Goal: Contribute content

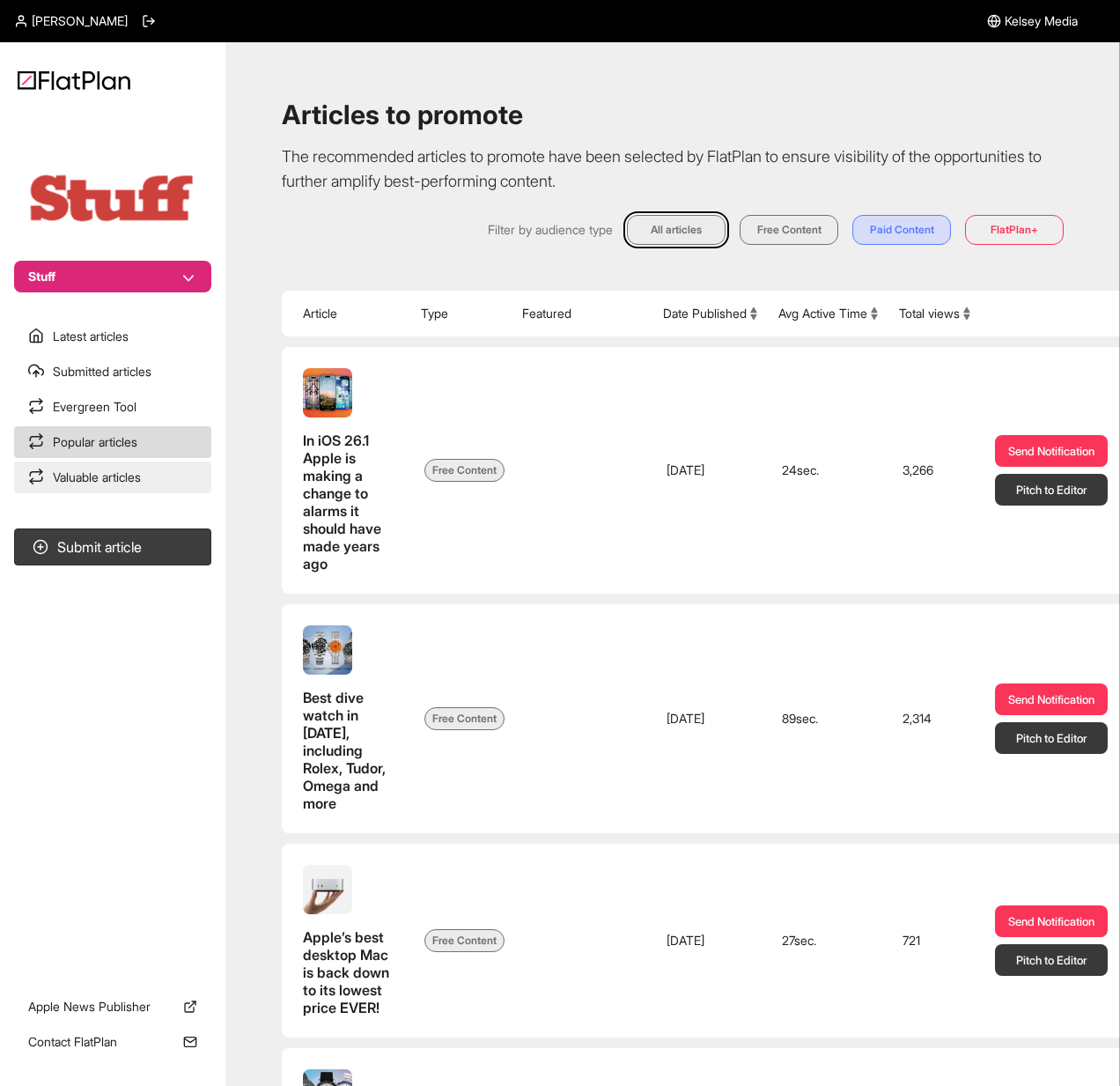
click at [86, 474] on link "Valuable articles" at bounding box center [112, 477] width 197 height 31
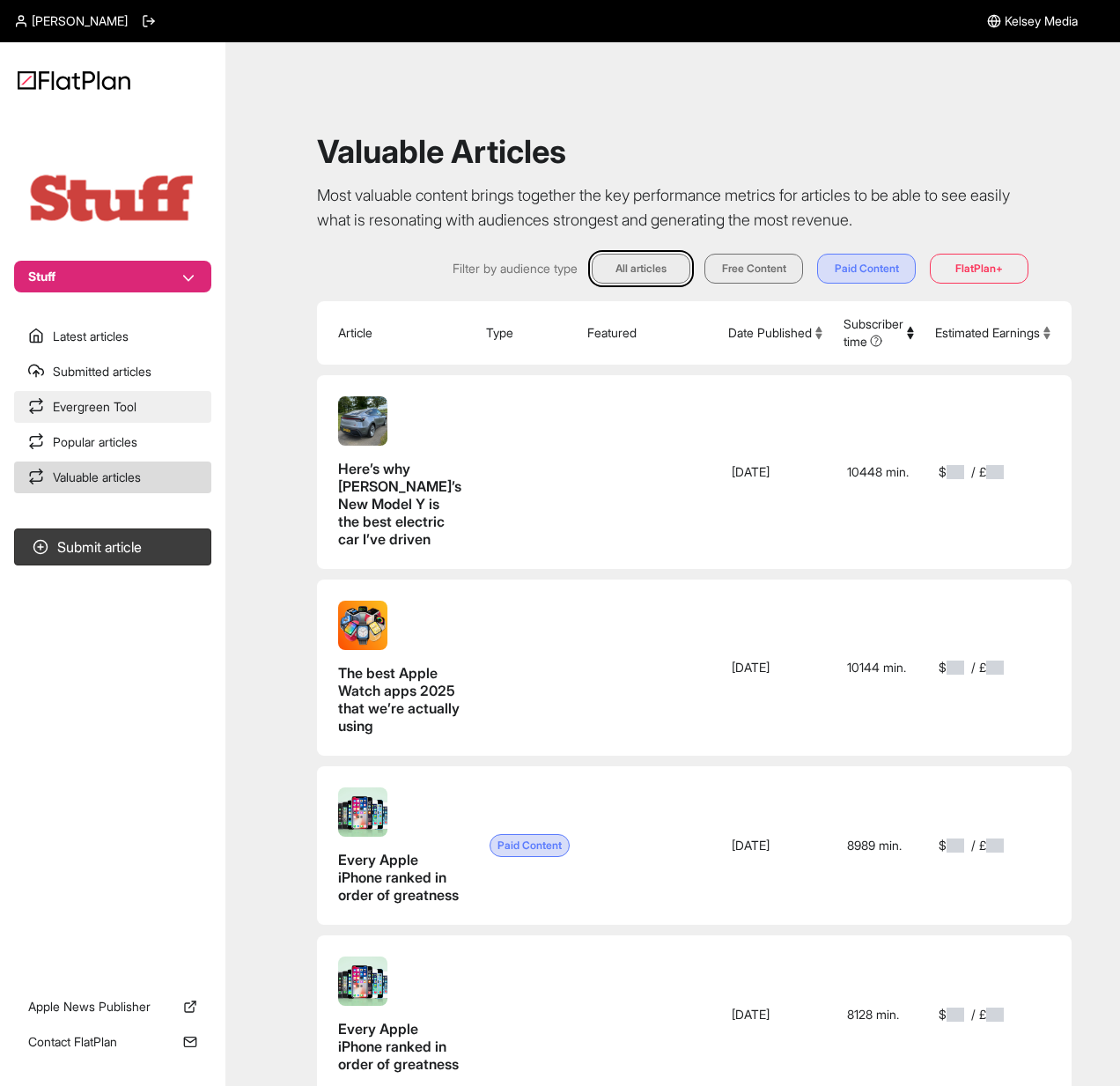
click at [119, 414] on link "Evergreen Tool" at bounding box center [112, 407] width 197 height 31
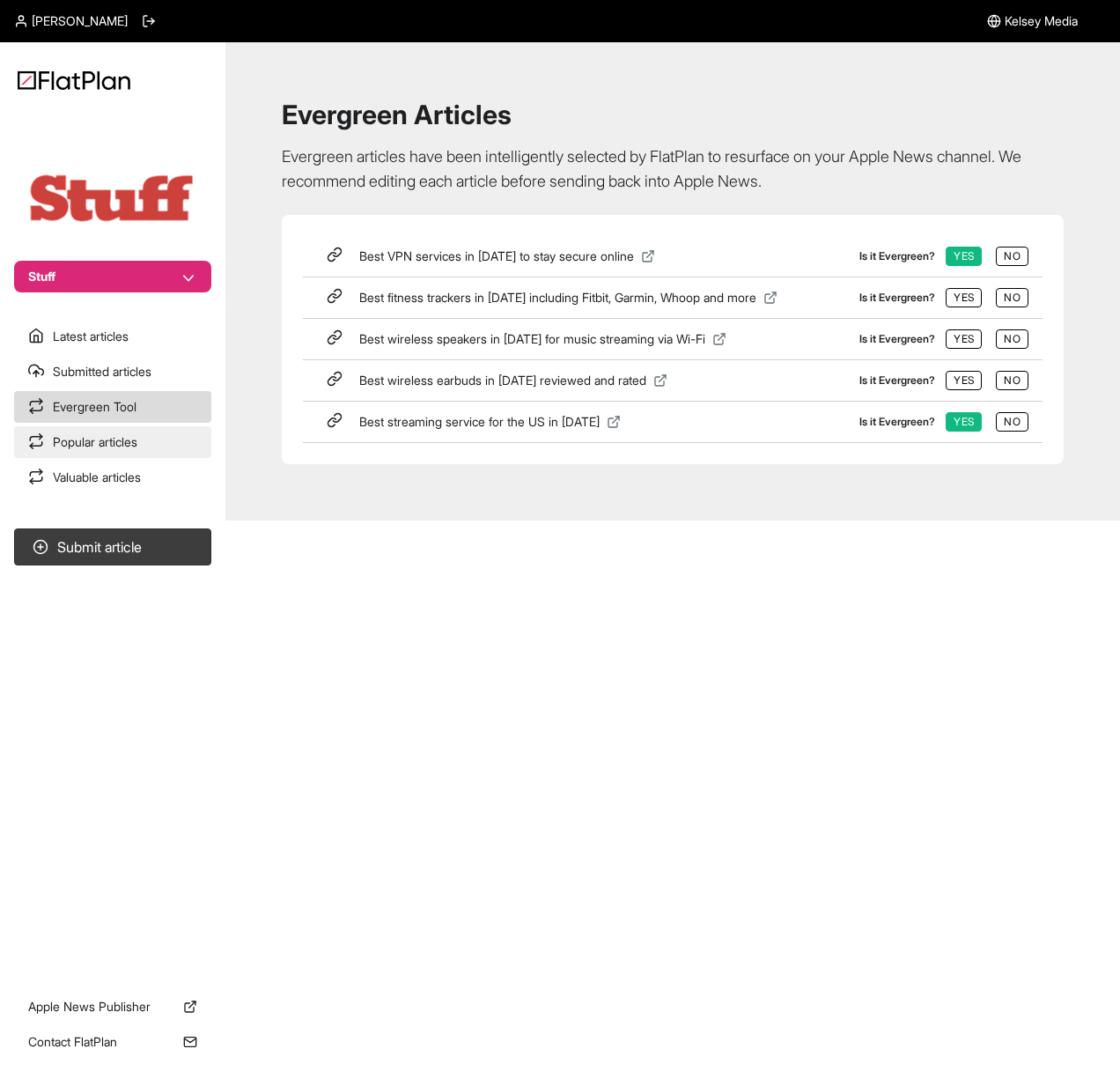
click at [162, 443] on link "Popular articles" at bounding box center [112, 442] width 197 height 31
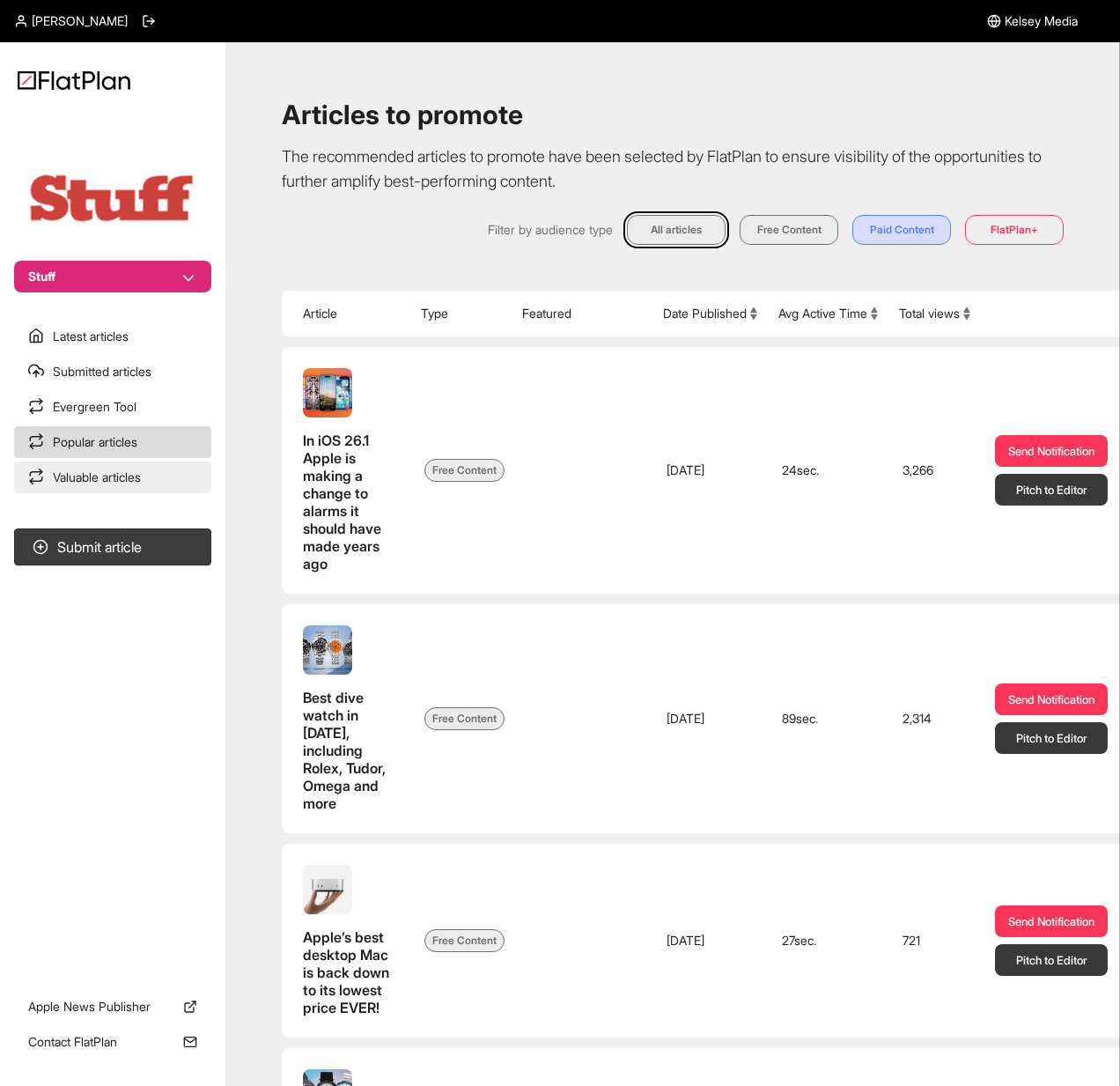
click at [173, 484] on link "Valuable articles" at bounding box center [112, 477] width 197 height 31
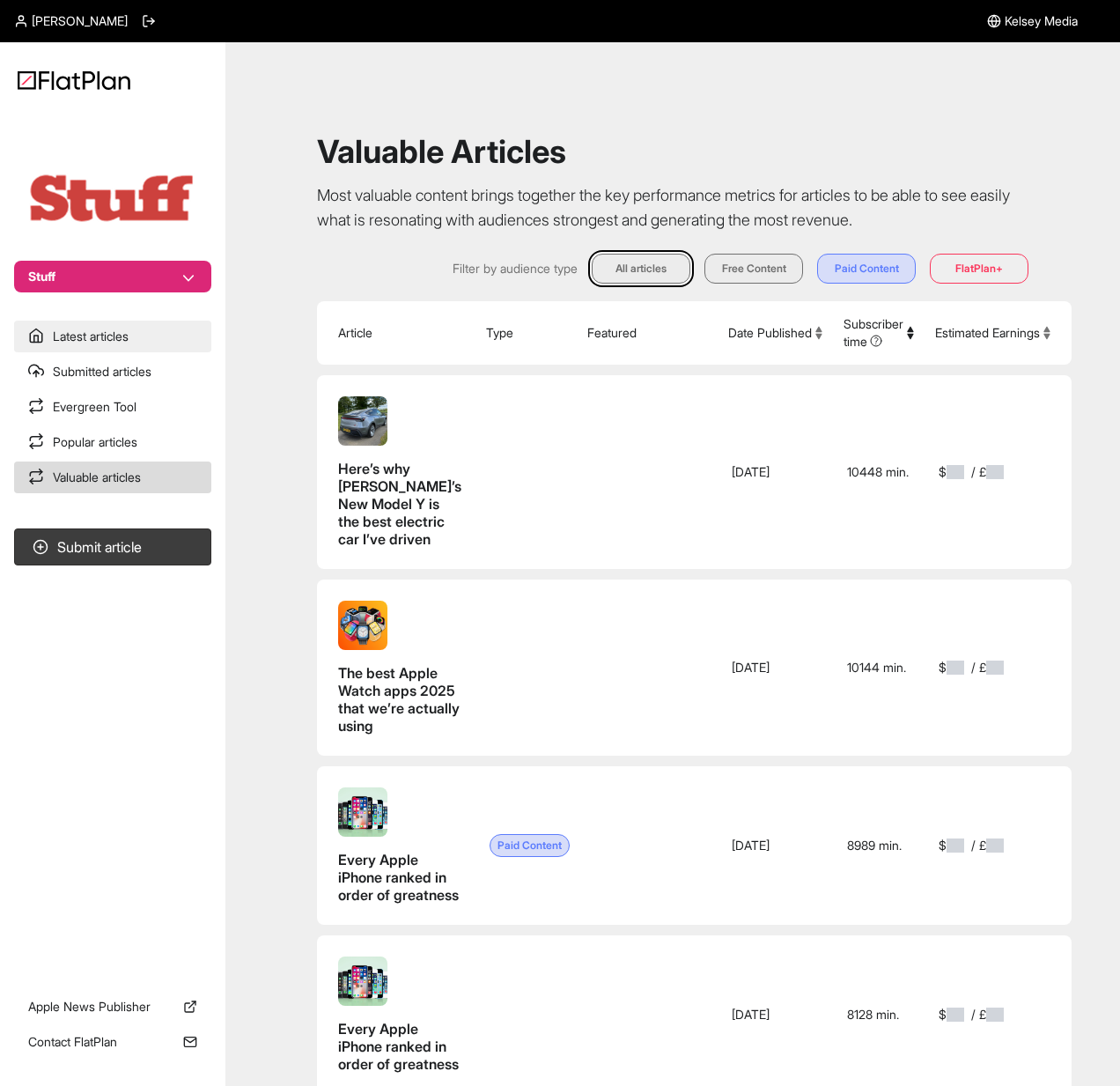
click at [136, 329] on link "Latest articles" at bounding box center [112, 336] width 197 height 31
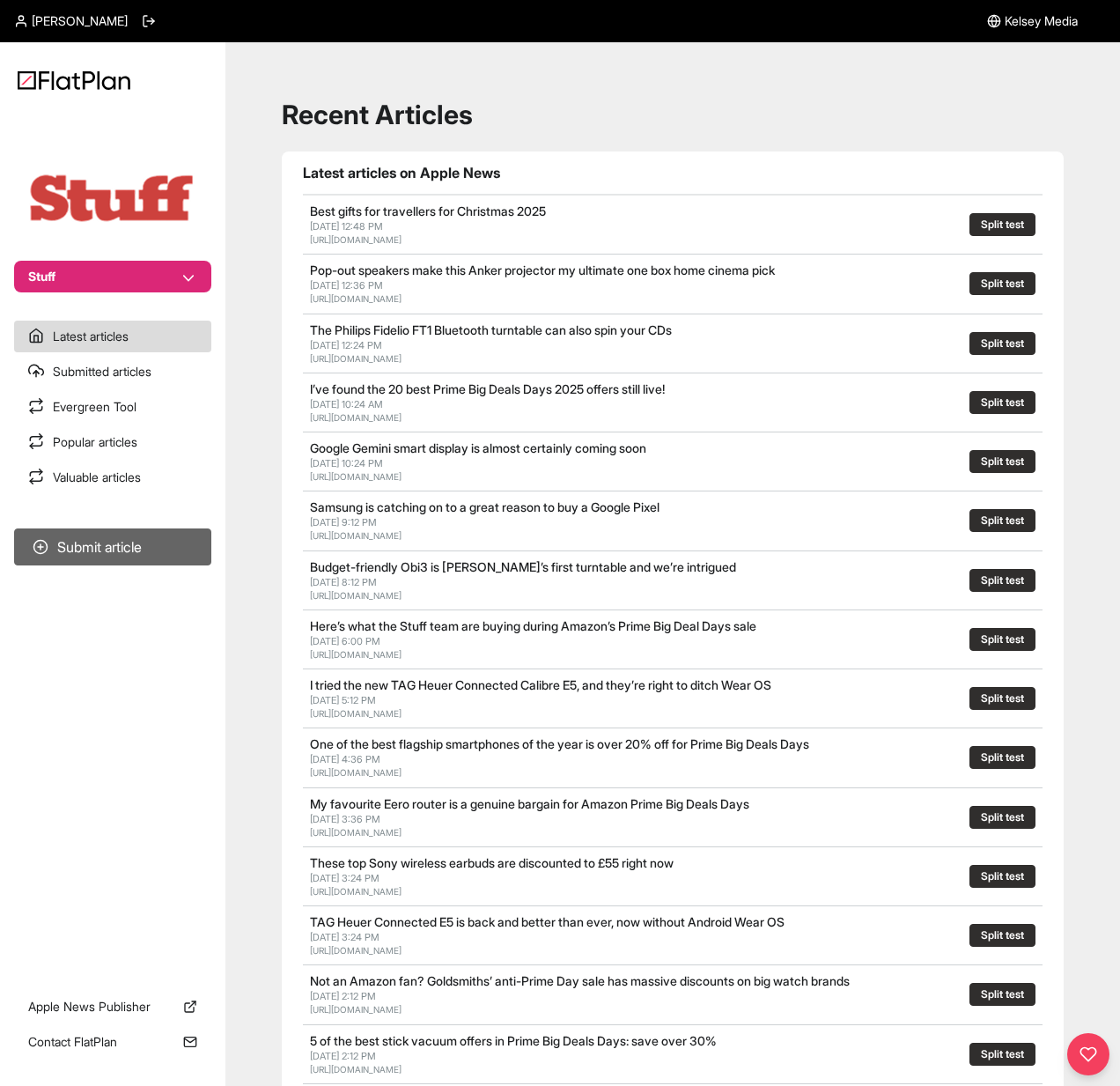
click at [134, 543] on button "Submit article" at bounding box center [112, 546] width 197 height 37
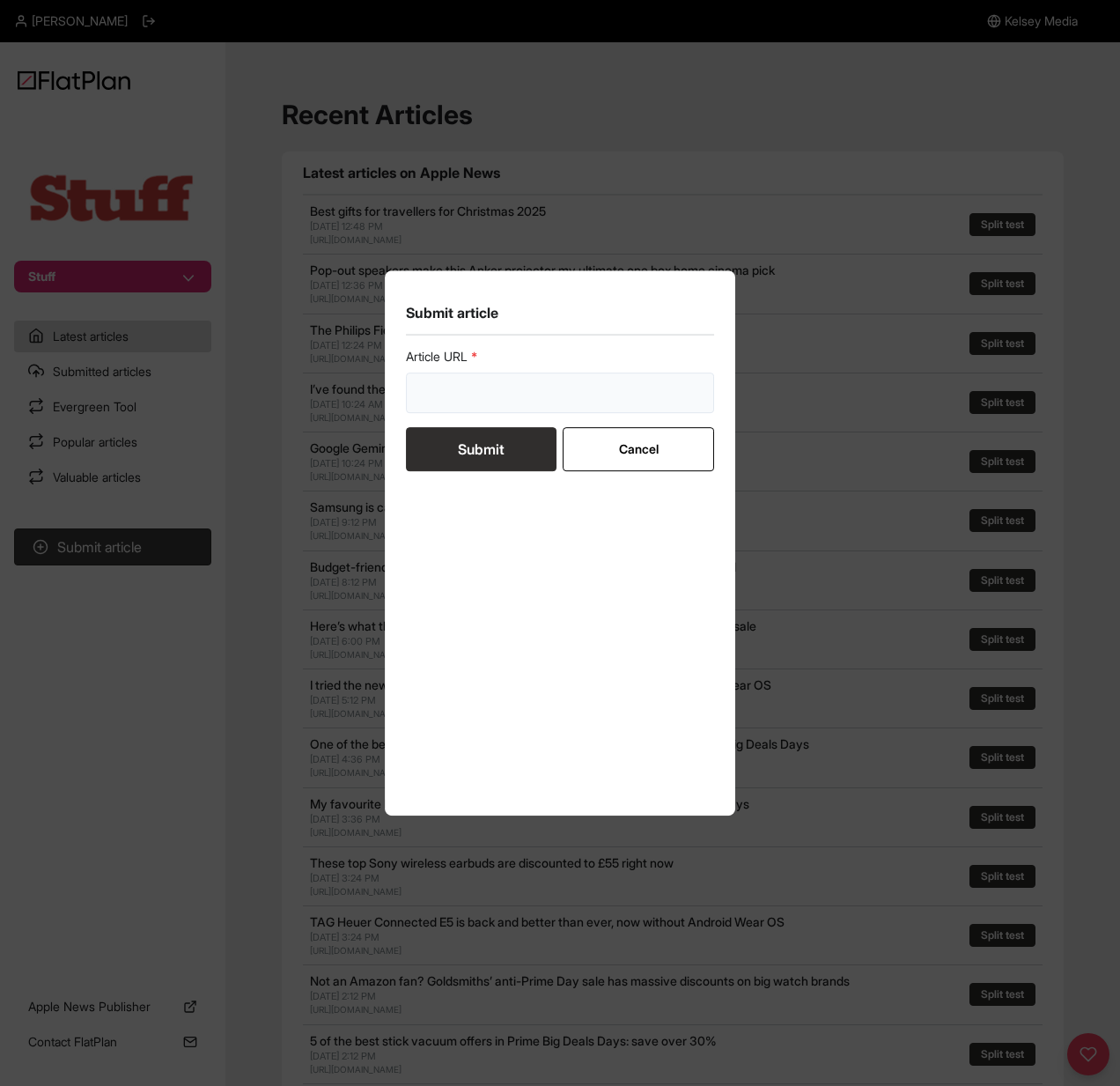
click at [518, 385] on input "url" at bounding box center [559, 392] width 308 height 40
paste input "[URL][DOMAIN_NAME]"
type input "[URL][DOMAIN_NAME]"
click at [538, 456] on button "Submit" at bounding box center [481, 449] width 151 height 44
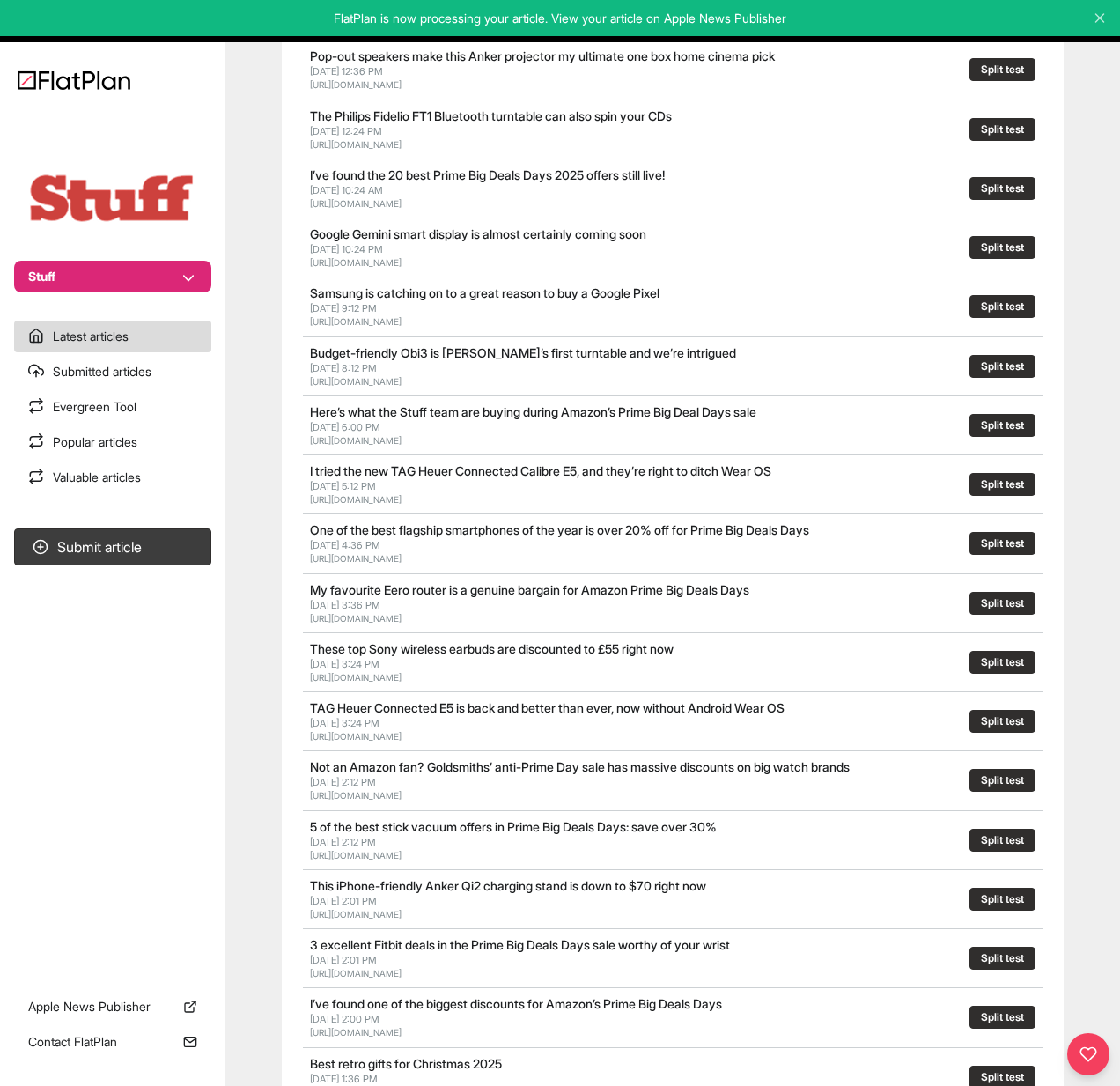
scroll to position [0, 0]
